Goal: Task Accomplishment & Management: Use online tool/utility

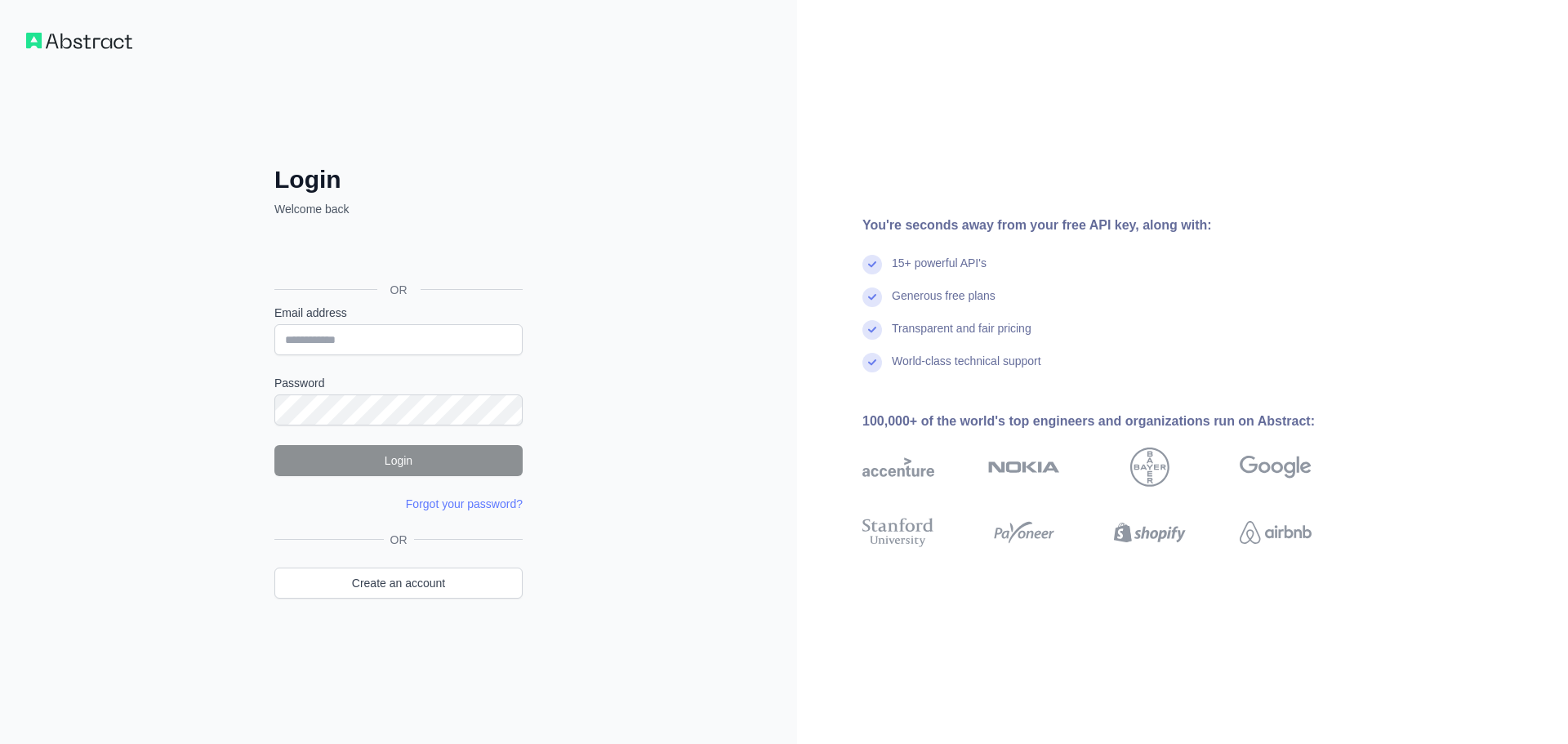
click at [650, 141] on div "Login Welcome back OR Email address Password Login Forgot your password? Please…" at bounding box center [398, 372] width 797 height 744
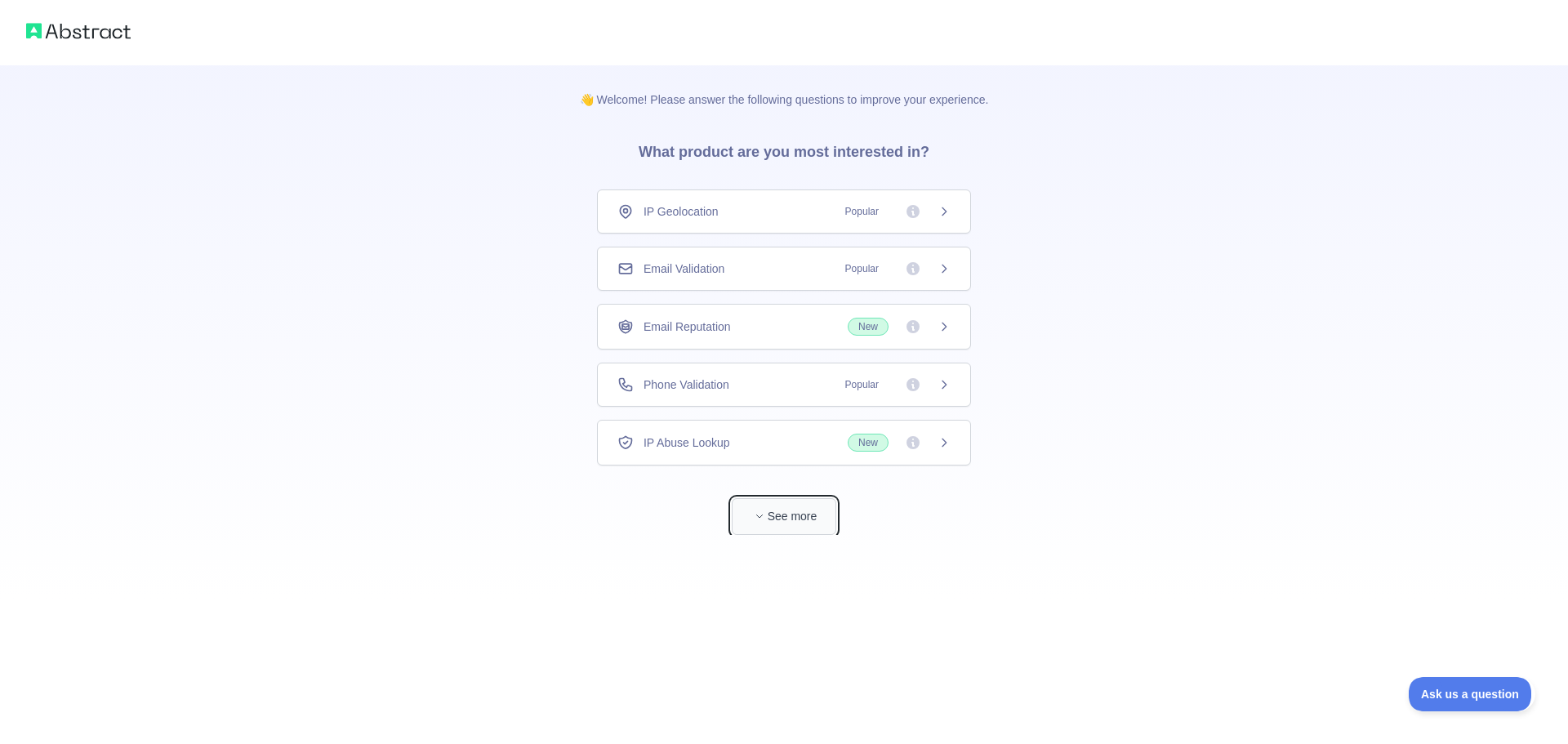
click at [784, 513] on button "See more" at bounding box center [784, 516] width 105 height 37
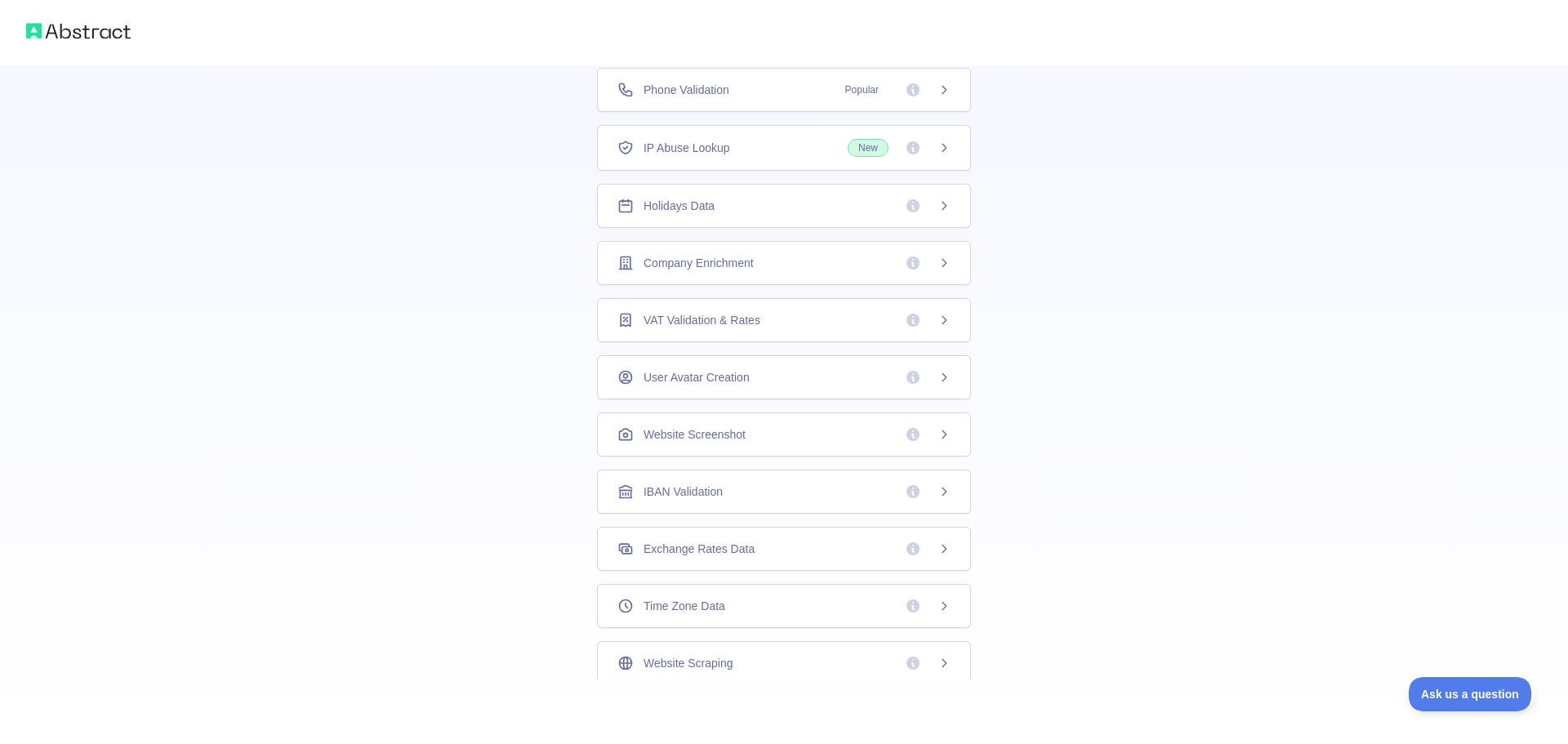
click at [717, 92] on span "Phone Validation" at bounding box center [686, 89] width 85 height 16
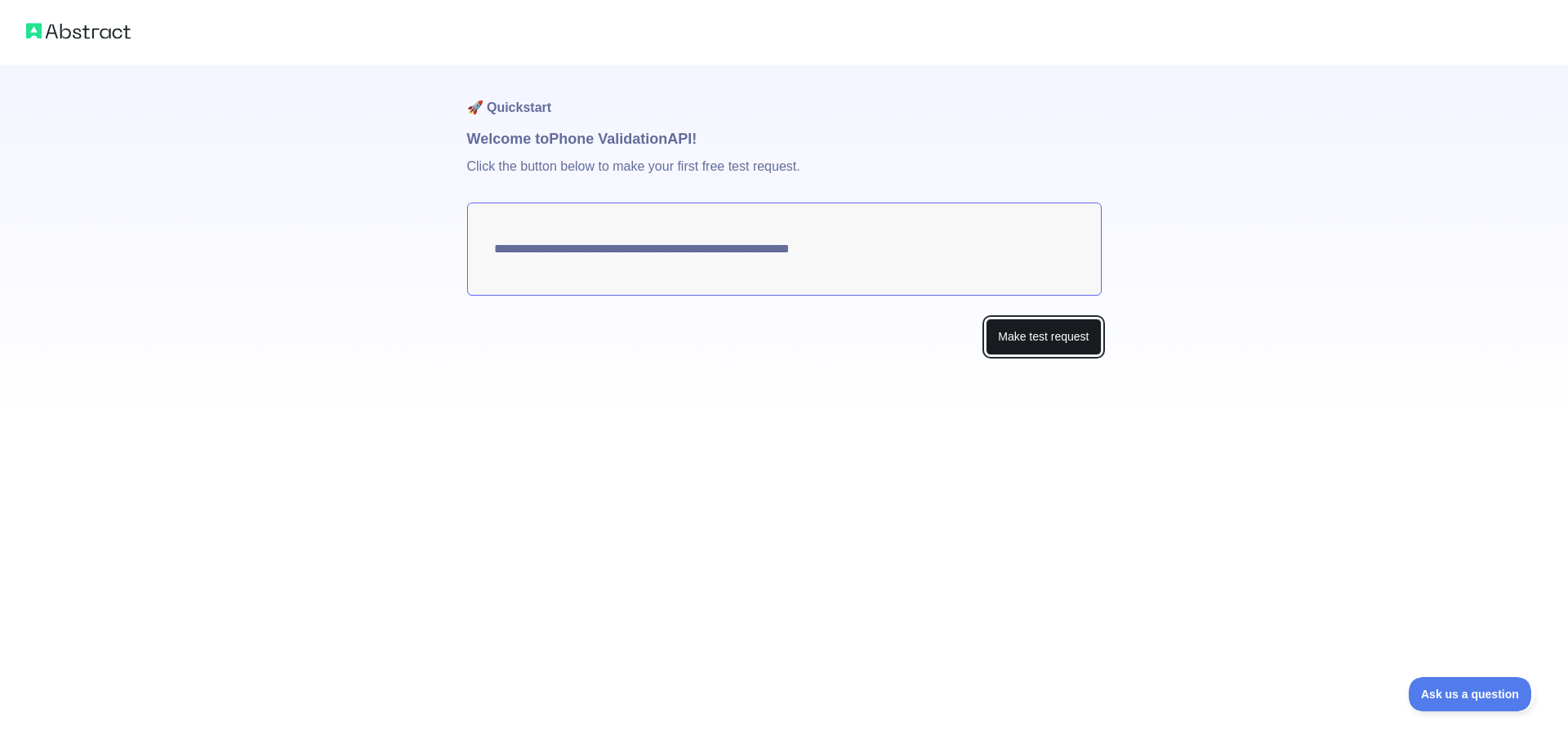
click at [1046, 341] on button "Make test request" at bounding box center [1043, 336] width 115 height 37
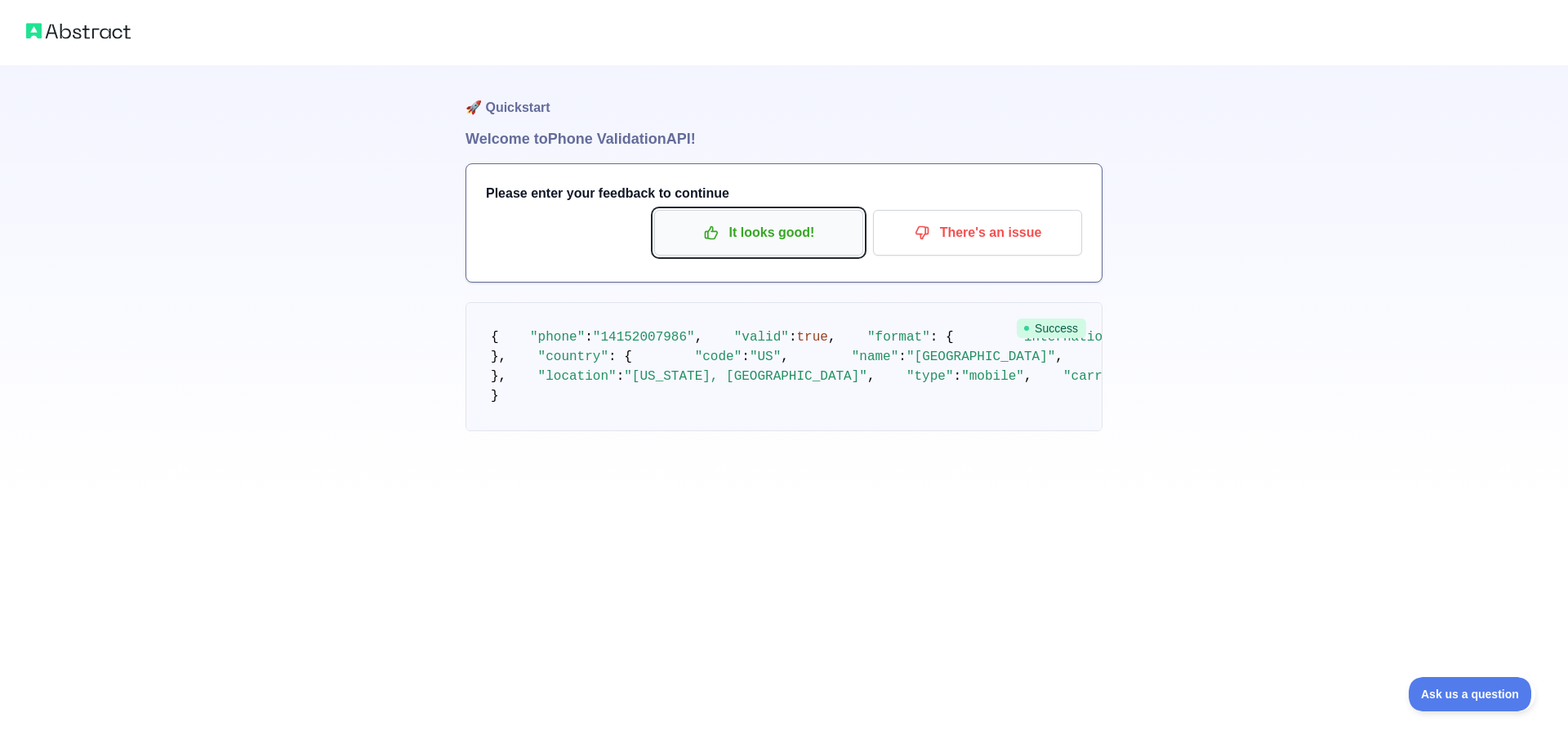
click at [796, 234] on p "It looks good!" at bounding box center [758, 233] width 185 height 28
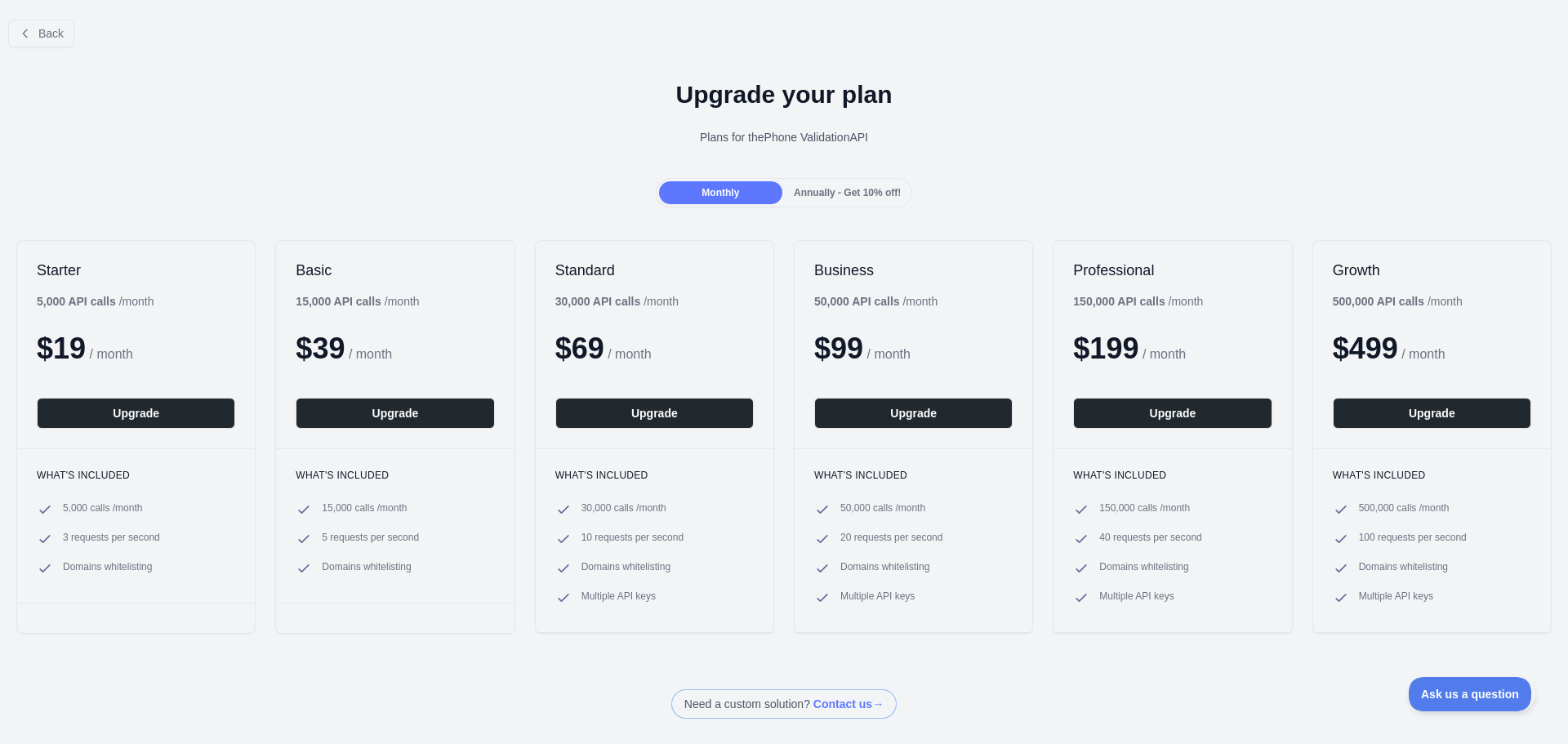
click at [853, 187] on span "Annually - Get 10% off!" at bounding box center [847, 193] width 107 height 11
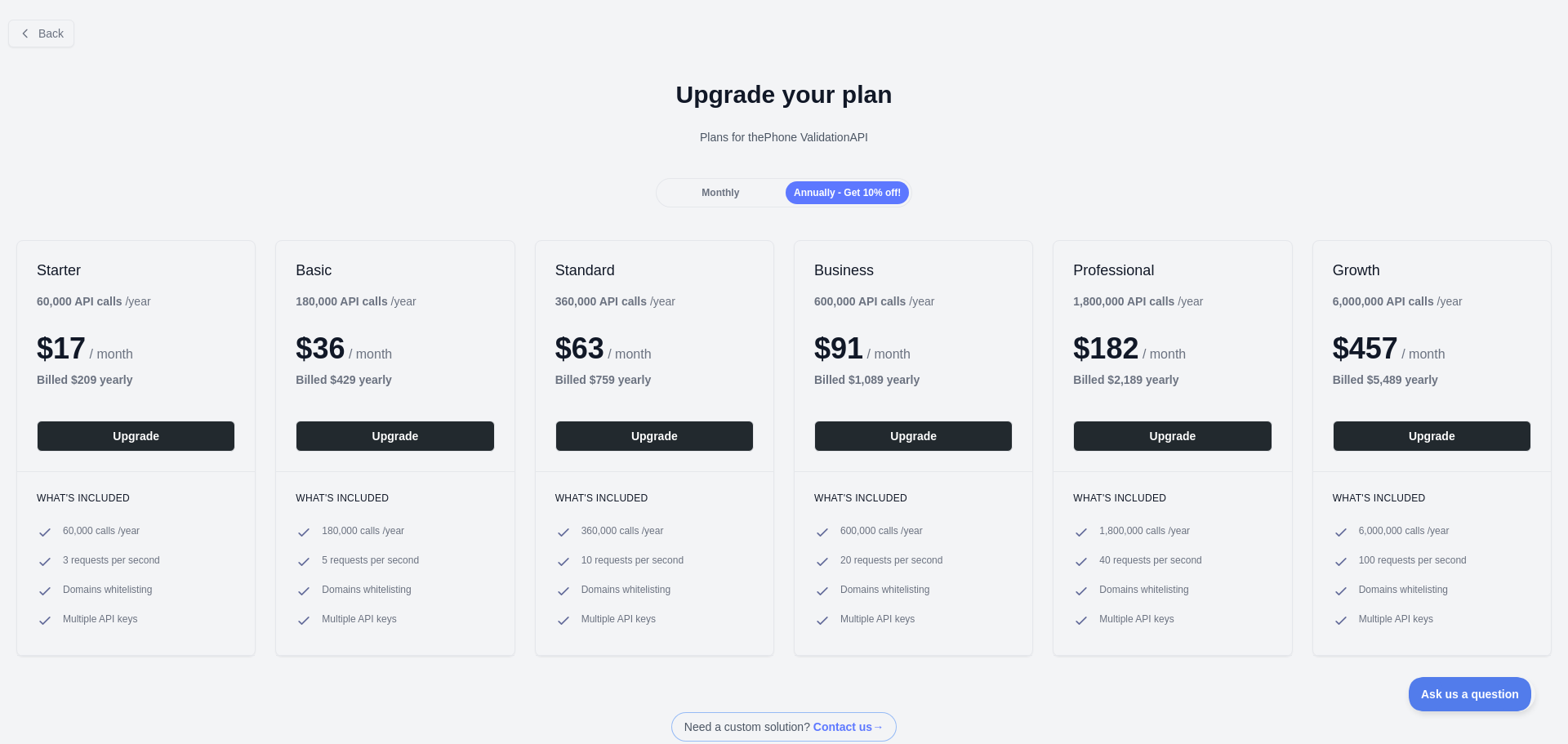
click at [697, 181] on div "Monthly" at bounding box center [721, 192] width 124 height 22
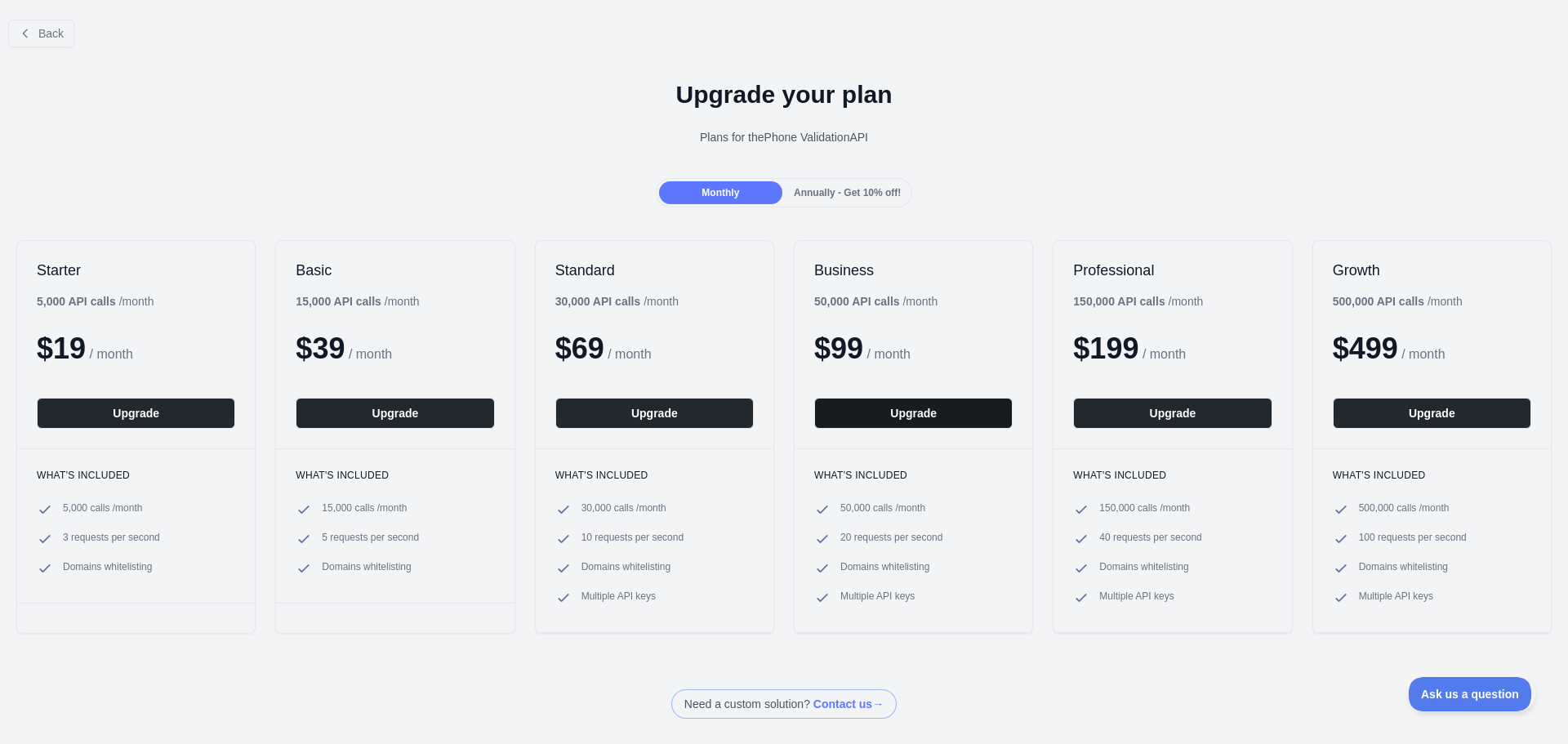
scroll to position [51, 0]
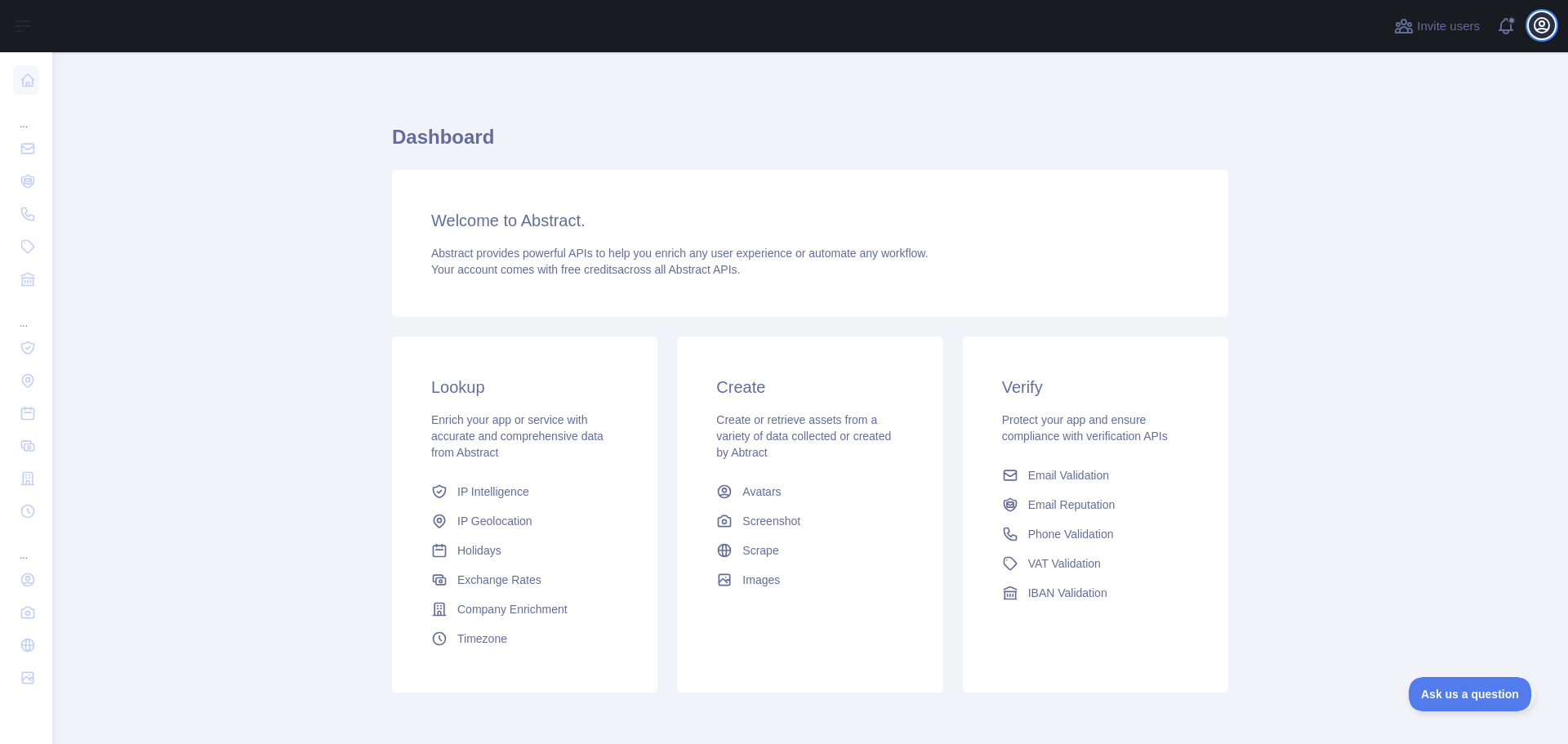
click at [1539, 22] on icon "button" at bounding box center [1542, 25] width 15 height 15
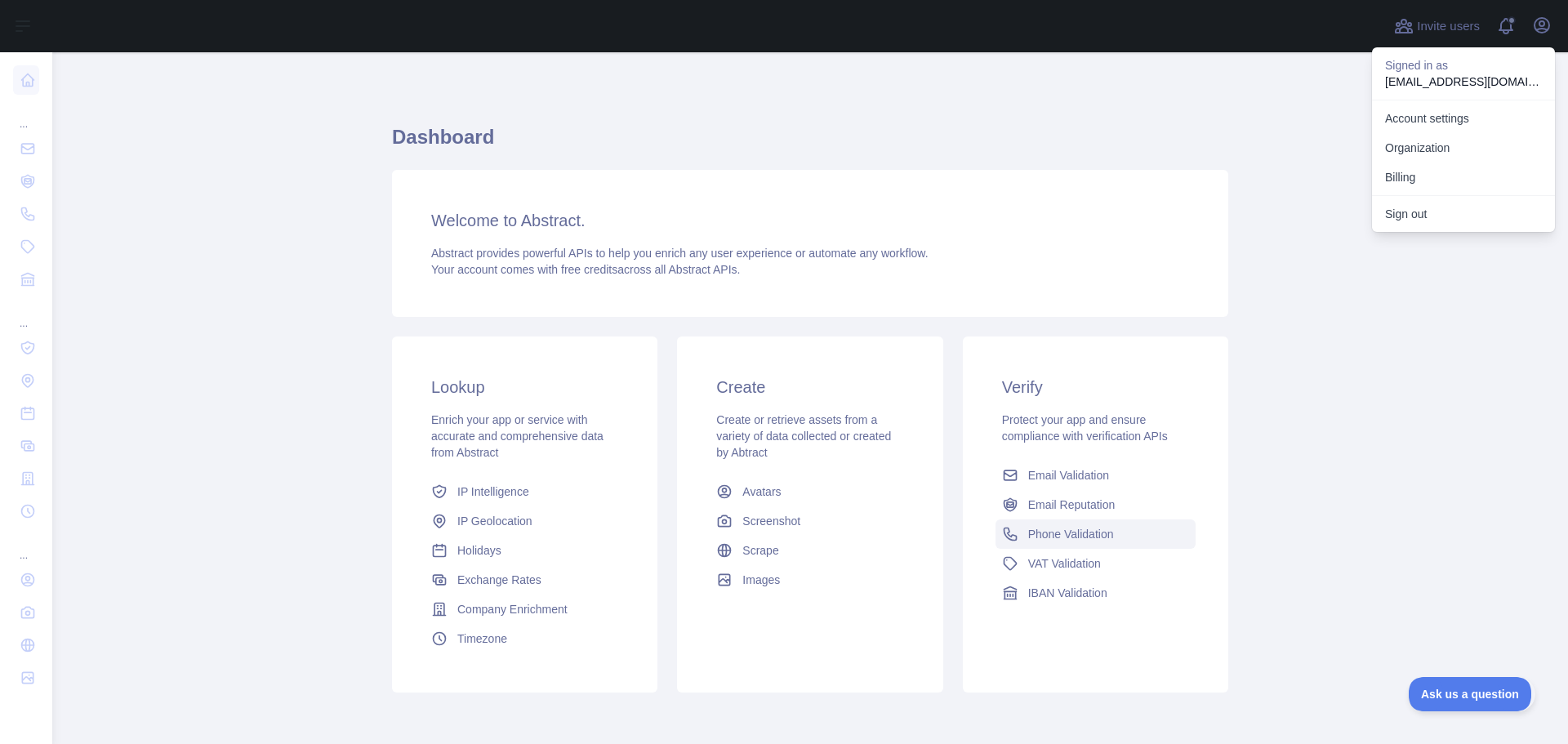
scroll to position [69, 0]
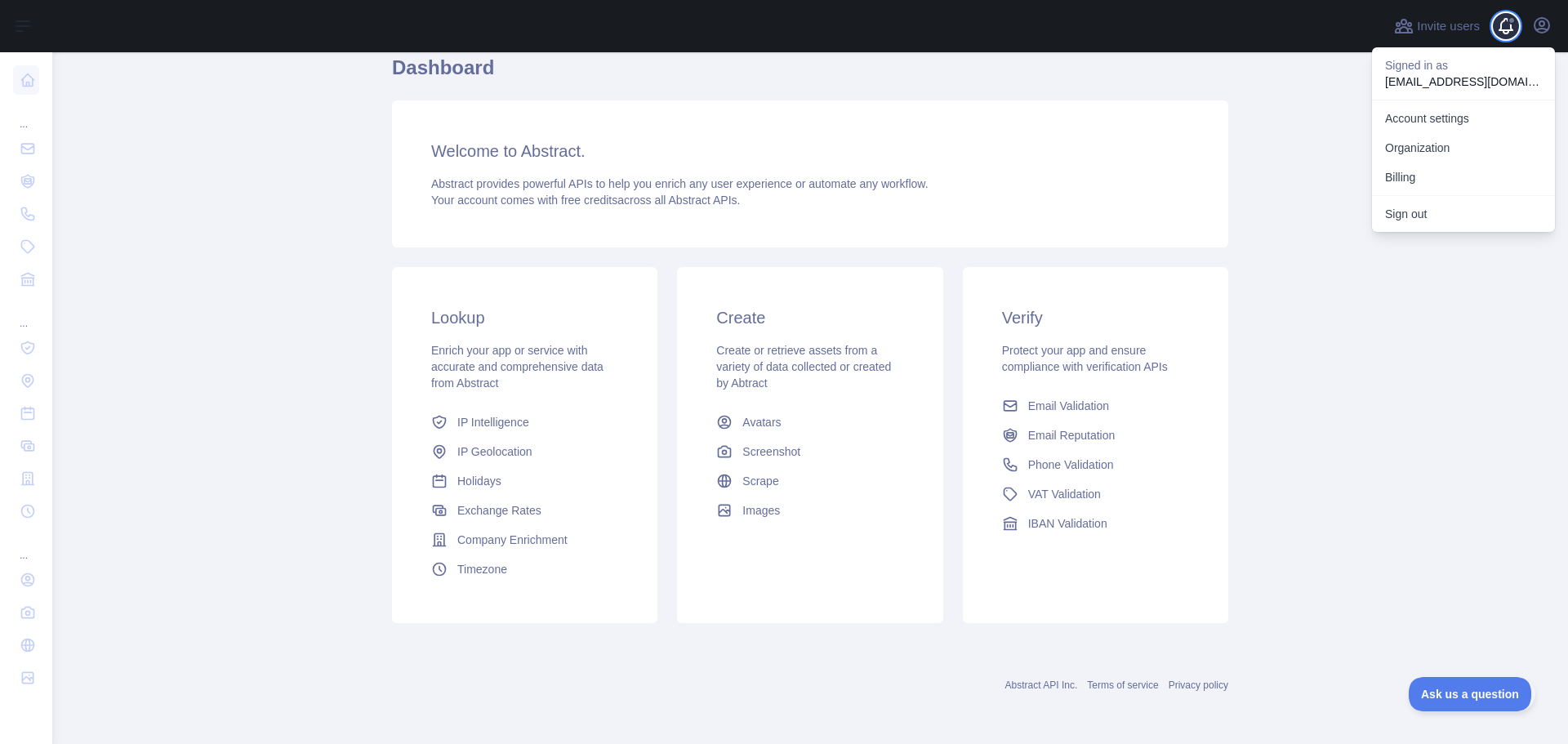
click at [1506, 35] on span at bounding box center [1512, 26] width 33 height 52
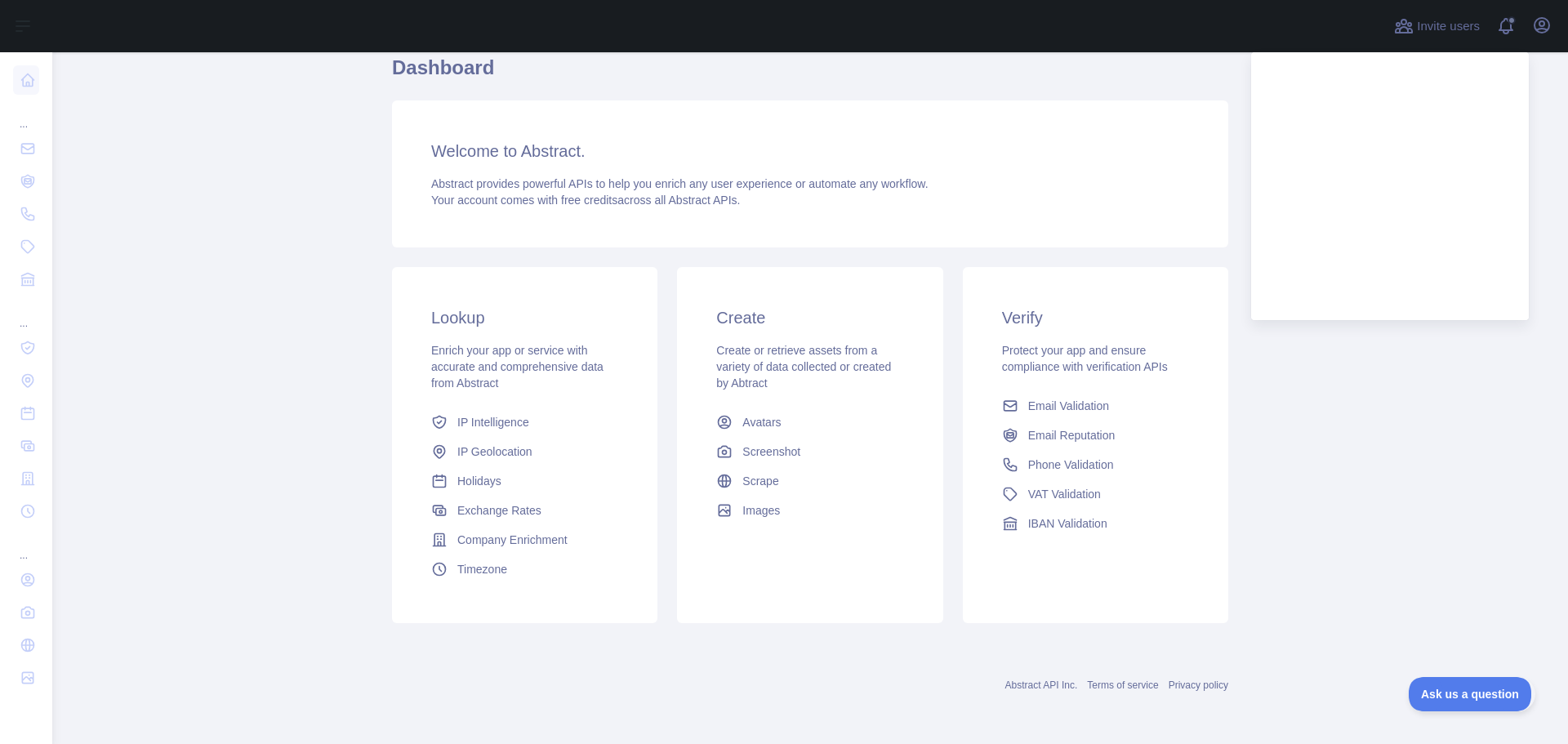
click at [288, 106] on main "Dashboard Welcome to Abstract. Abstract provides powerful APIs to help you enri…" at bounding box center [810, 398] width 1516 height 692
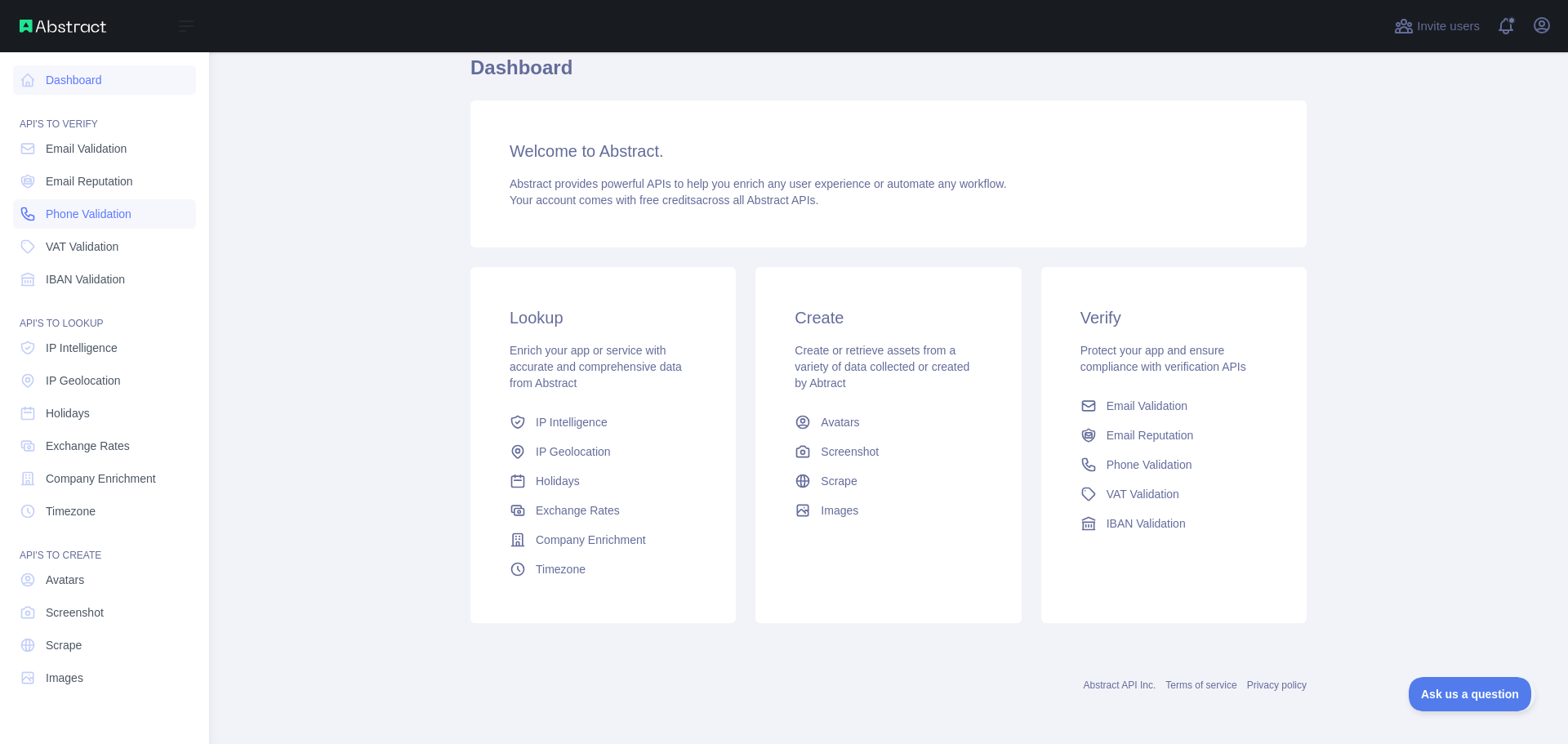
click at [82, 210] on span "Phone Validation" at bounding box center [88, 214] width 85 height 16
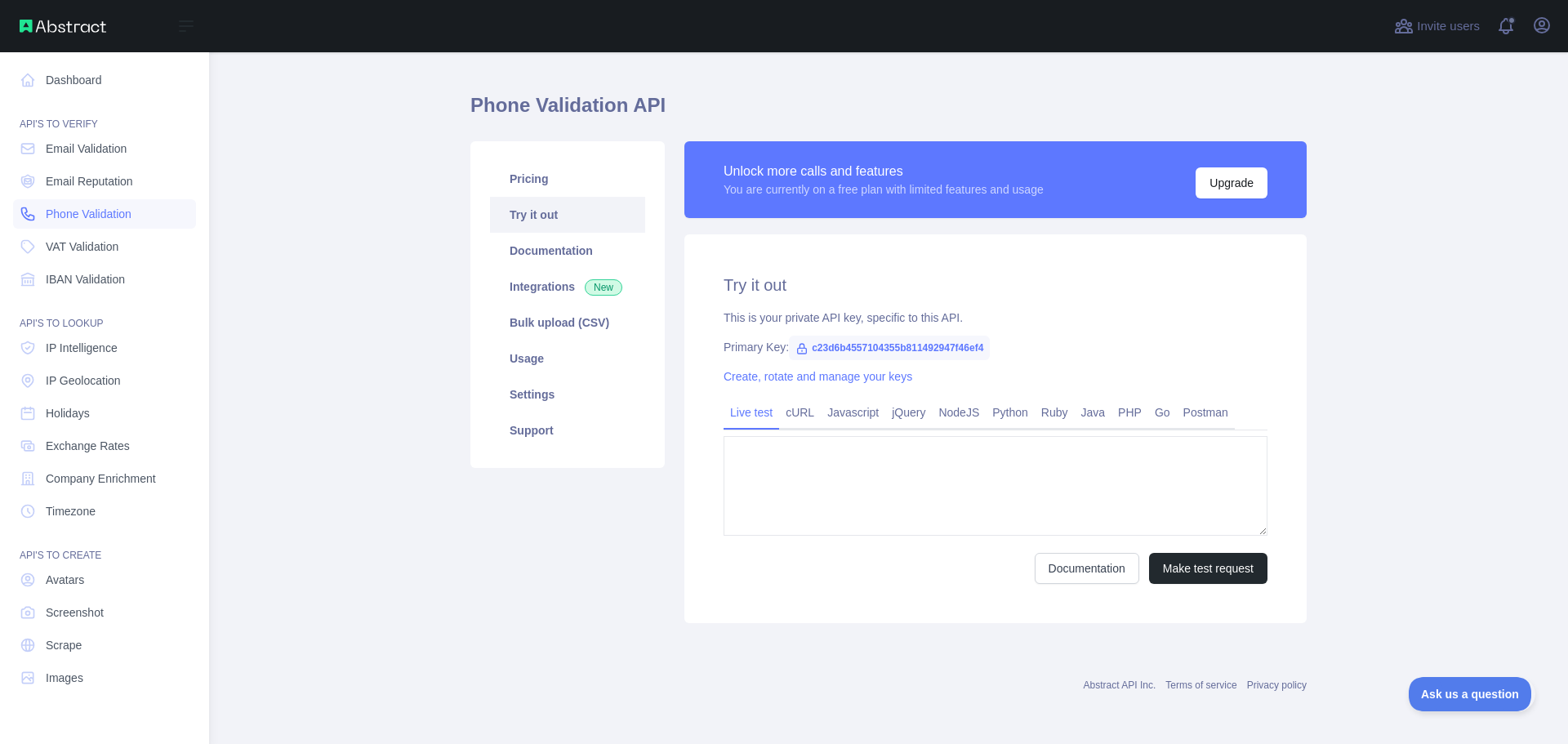
type textarea "**********"
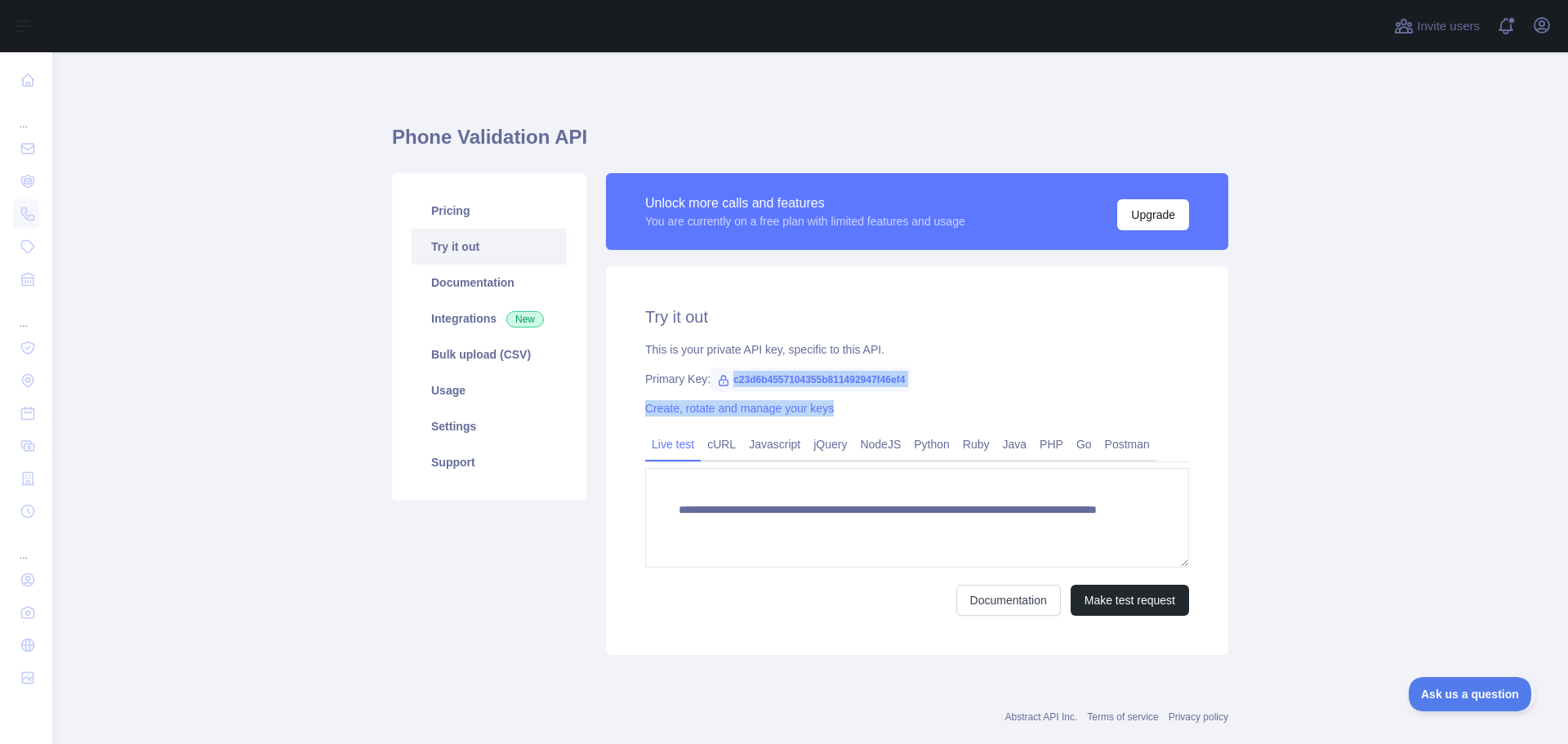
drag, startPoint x: 732, startPoint y: 379, endPoint x: 918, endPoint y: 389, distance: 186.3
click at [918, 389] on div "**********" at bounding box center [918, 460] width 622 height 389
click at [947, 371] on div "Primary Key: c23d6b4557104355b811492947f46ef4" at bounding box center [917, 379] width 544 height 16
drag, startPoint x: 732, startPoint y: 379, endPoint x: 908, endPoint y: 384, distance: 176.1
click at [908, 384] on span "c23d6b4557104355b811492947f46ef4" at bounding box center [811, 379] width 201 height 24
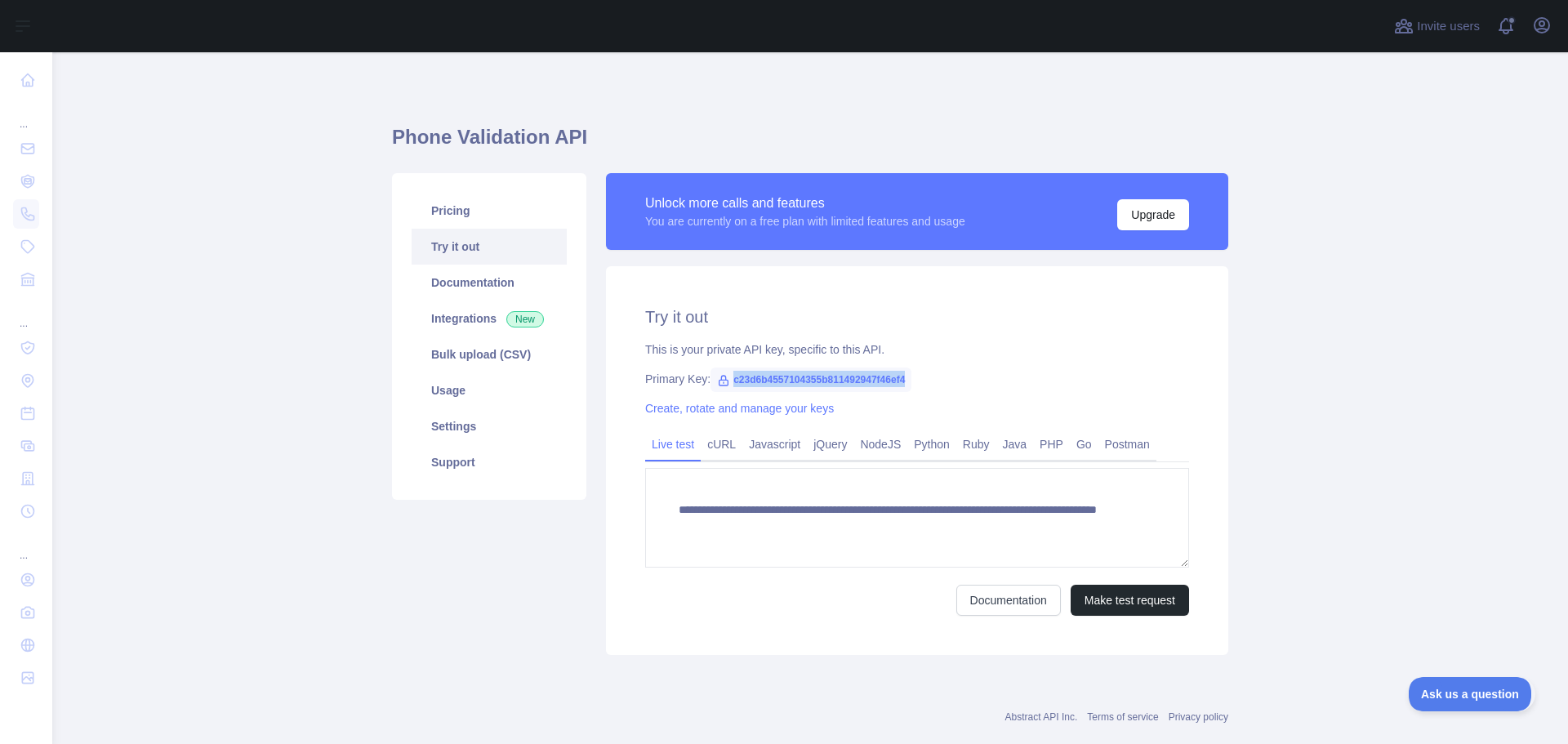
copy span "c23d6b4557104355b811492947f46ef4"
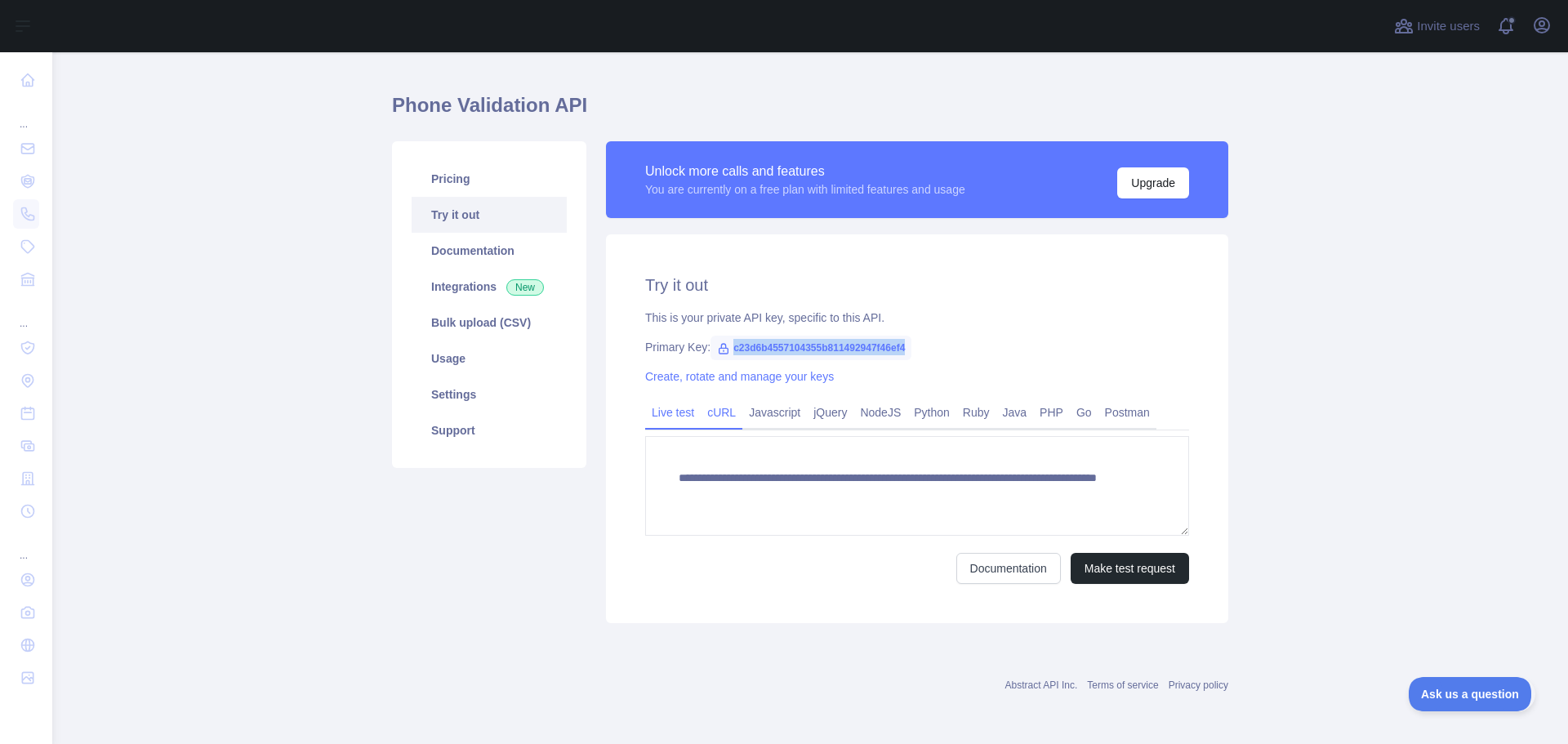
click at [718, 413] on link "cURL" at bounding box center [722, 412] width 41 height 26
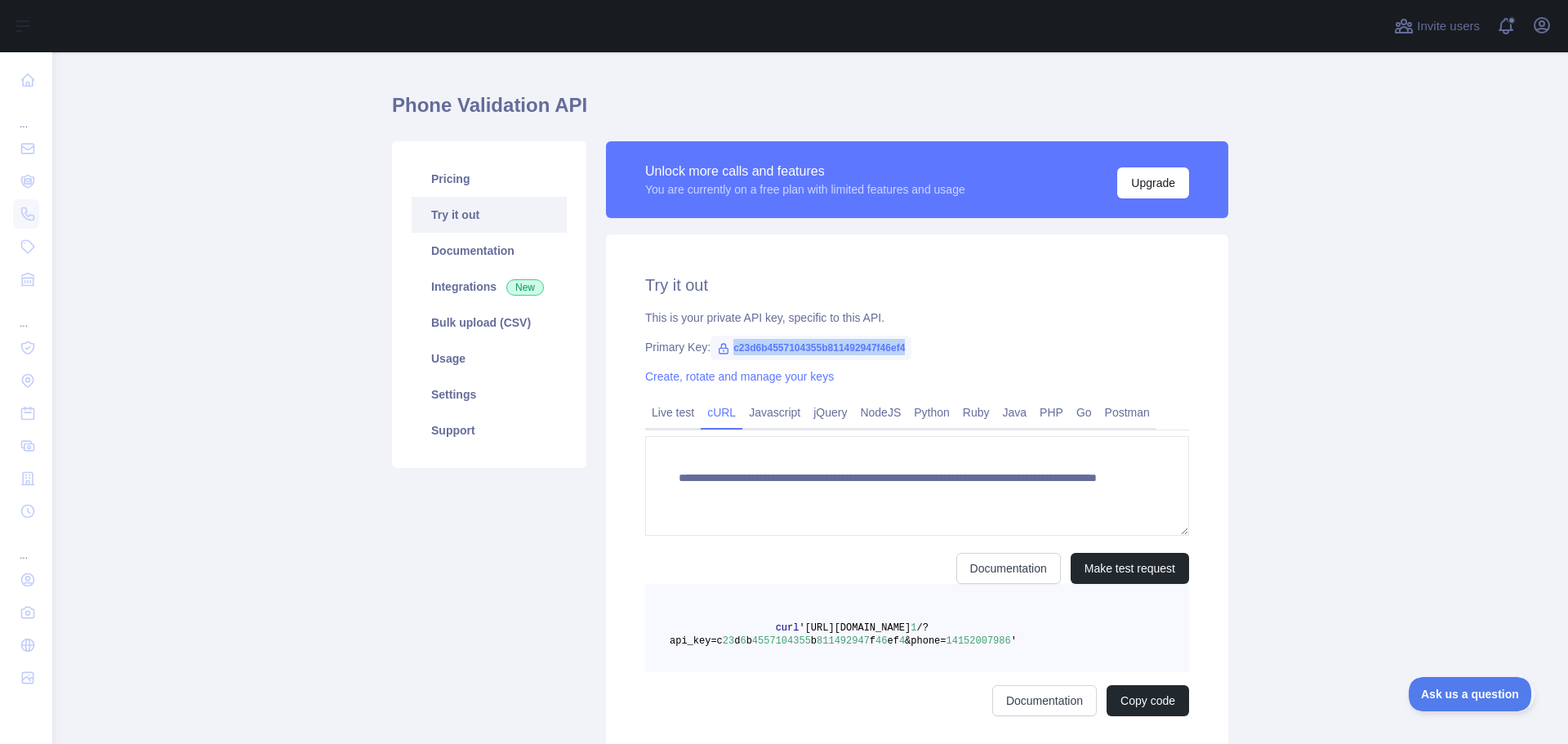
scroll to position [16, 0]
